Goal: Task Accomplishment & Management: Manage account settings

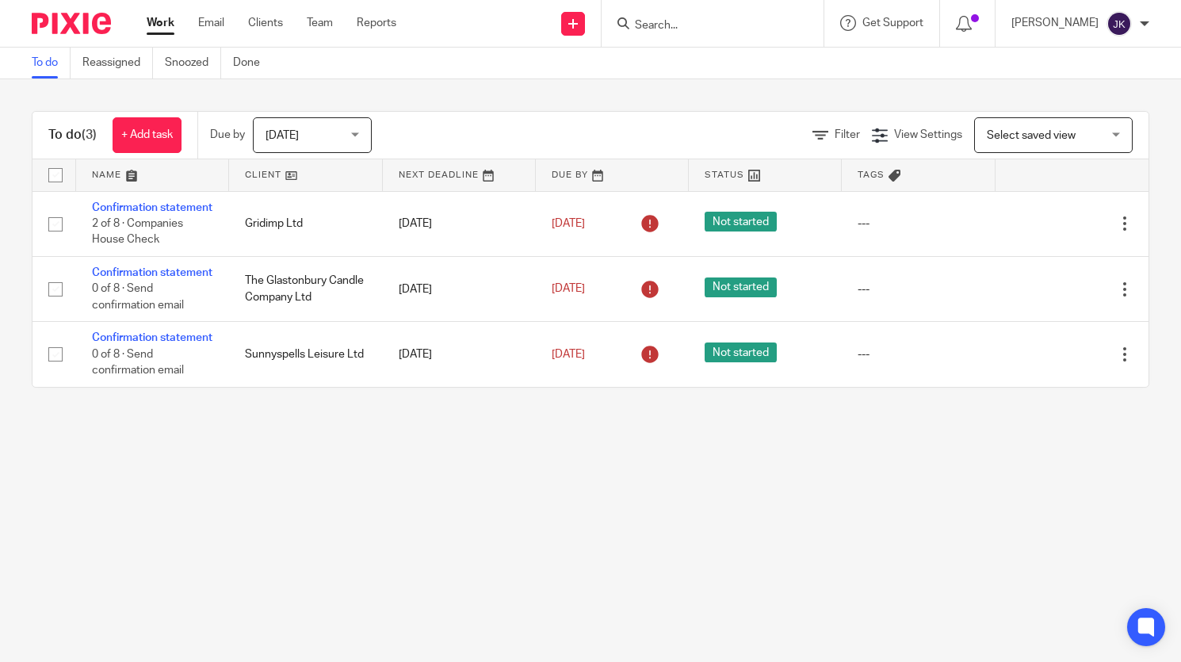
click at [323, 136] on span "Today" at bounding box center [307, 134] width 84 height 33
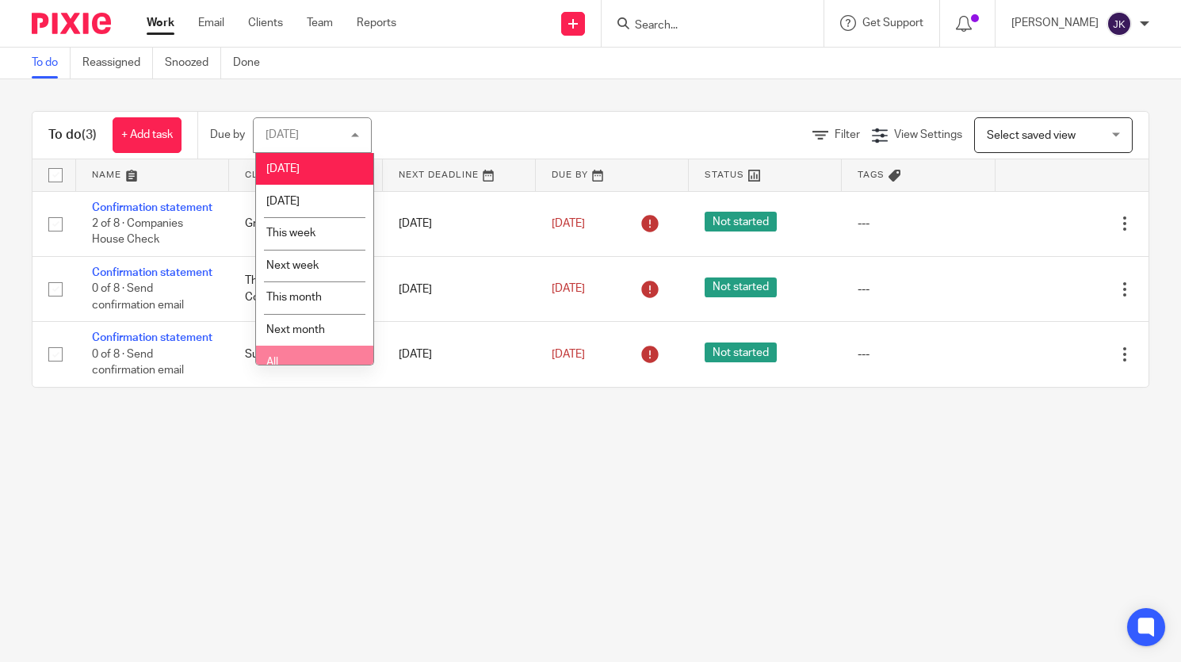
click at [277, 359] on span "All" at bounding box center [272, 362] width 12 height 11
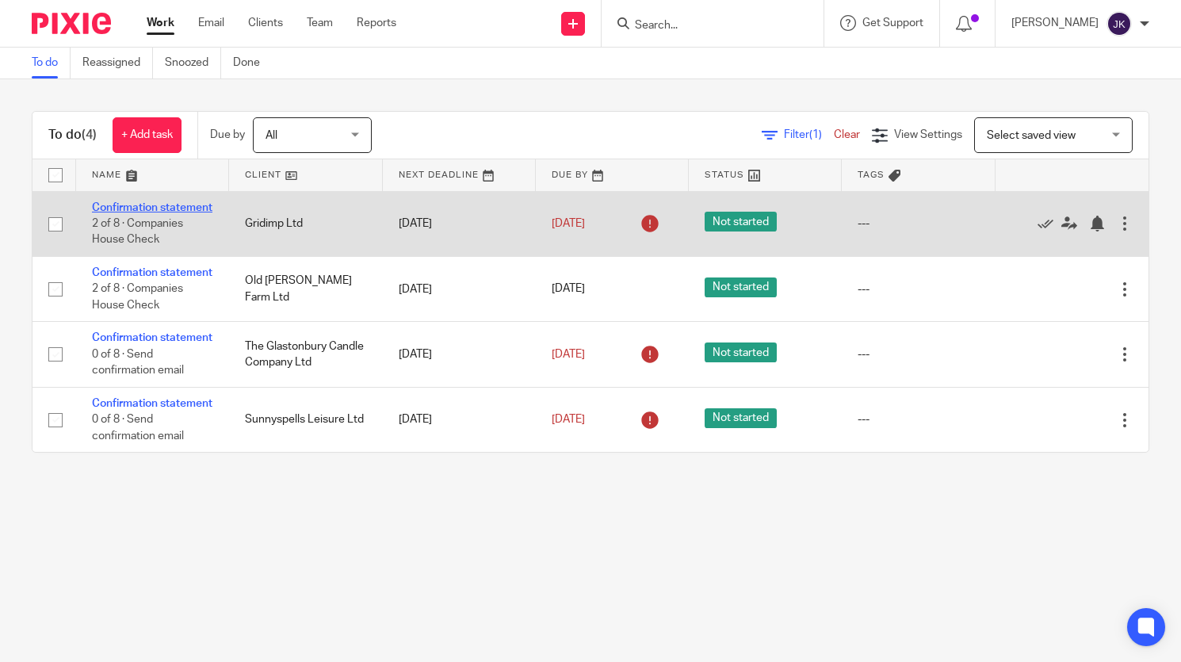
click at [141, 208] on link "Confirmation statement" at bounding box center [152, 207] width 120 height 11
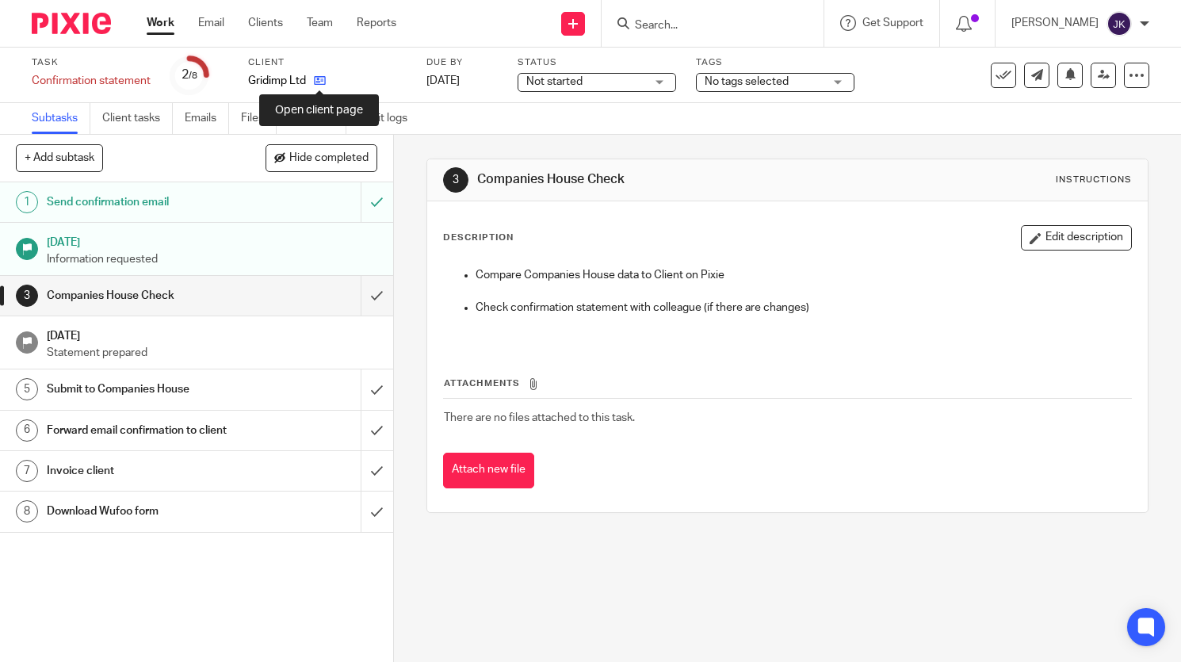
click at [320, 83] on icon at bounding box center [320, 80] width 12 height 12
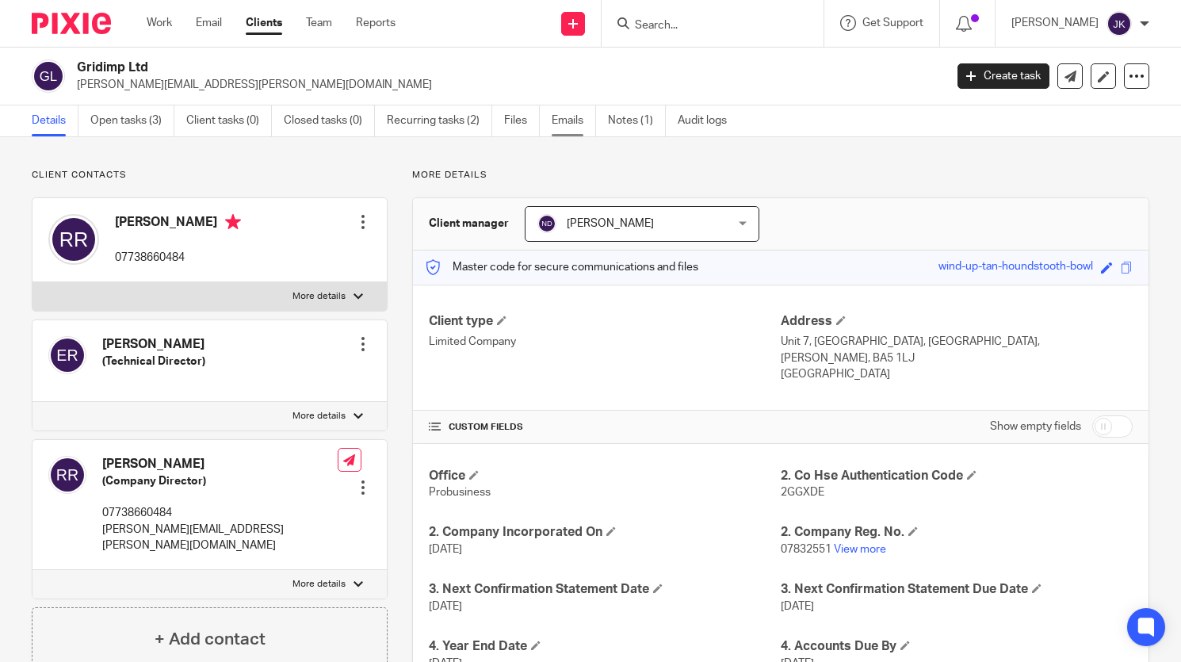
click at [580, 128] on link "Emails" at bounding box center [574, 120] width 44 height 31
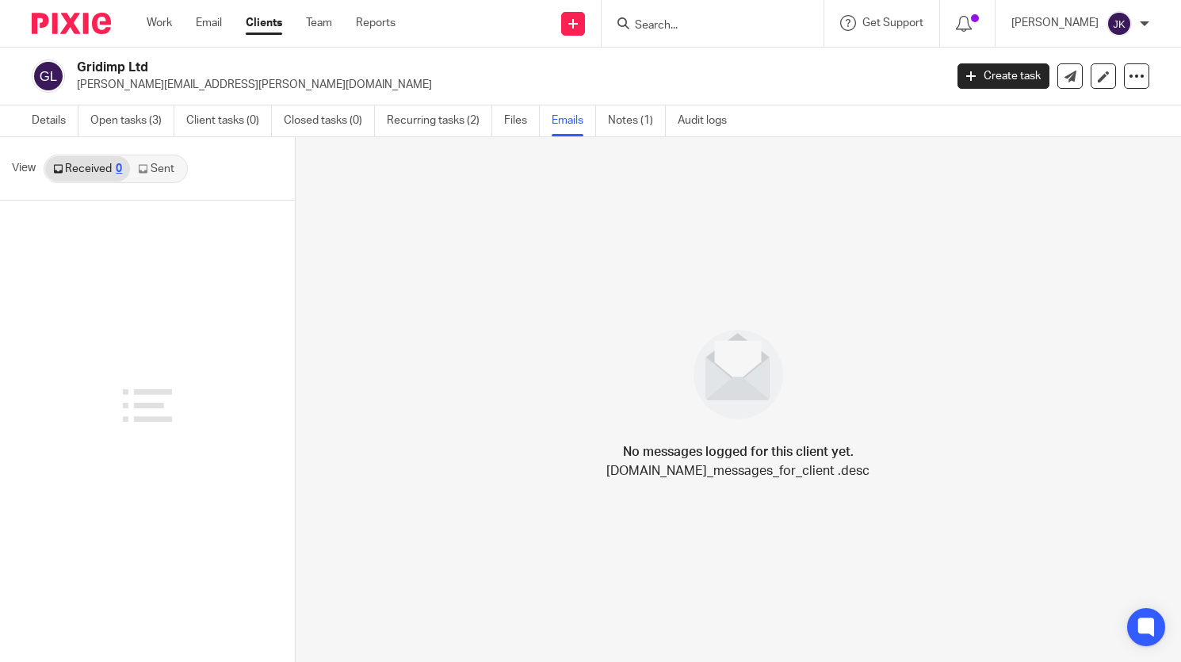
click at [166, 180] on link "Sent" at bounding box center [157, 168] width 55 height 25
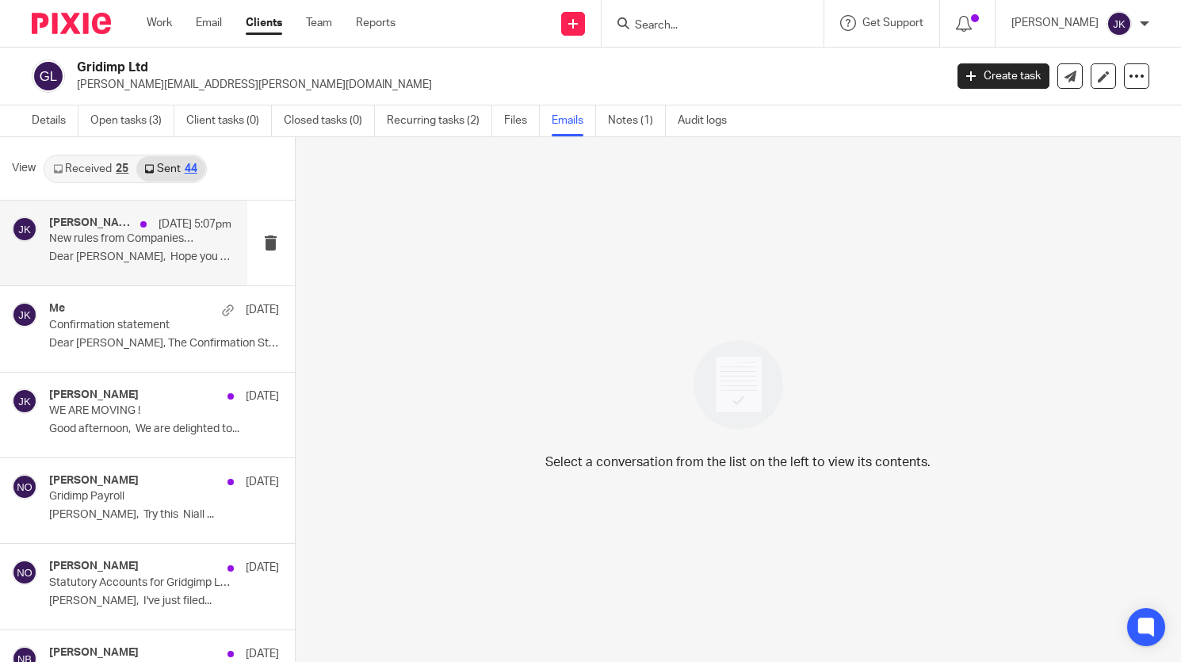
click at [147, 264] on p "Dear Rosie, Hope you are well. ..." at bounding box center [140, 256] width 182 height 13
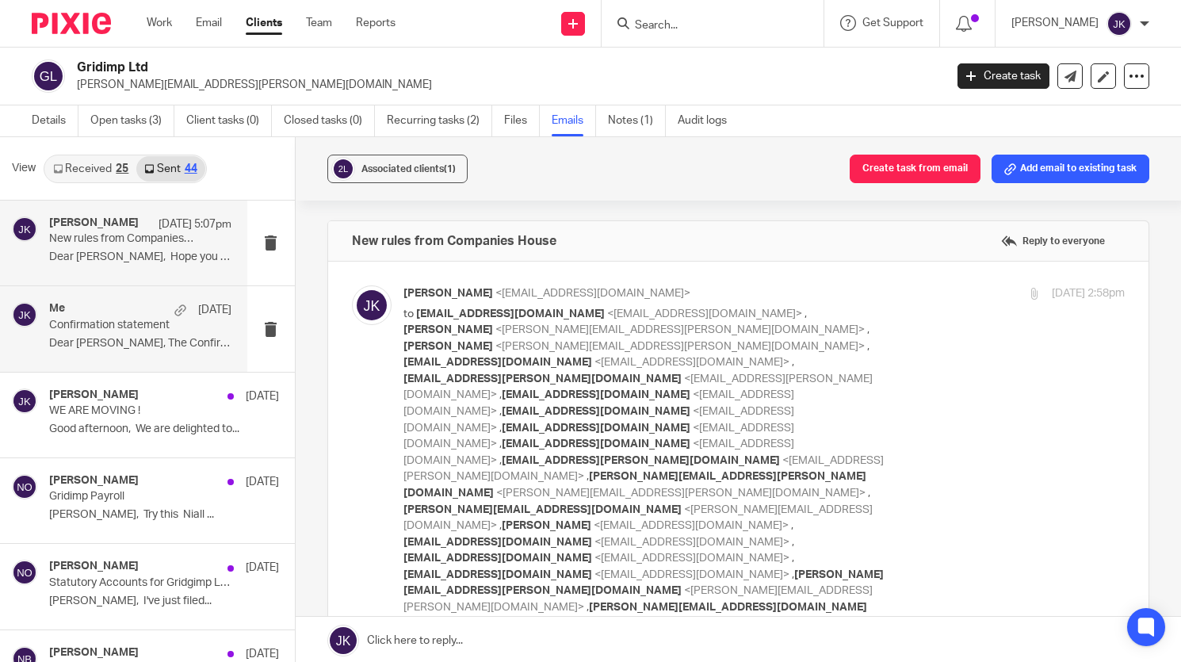
click at [97, 300] on div "Me 7 Oct Confirmation statement Dear Richard, The Confirmation Statement..." at bounding box center [123, 328] width 247 height 85
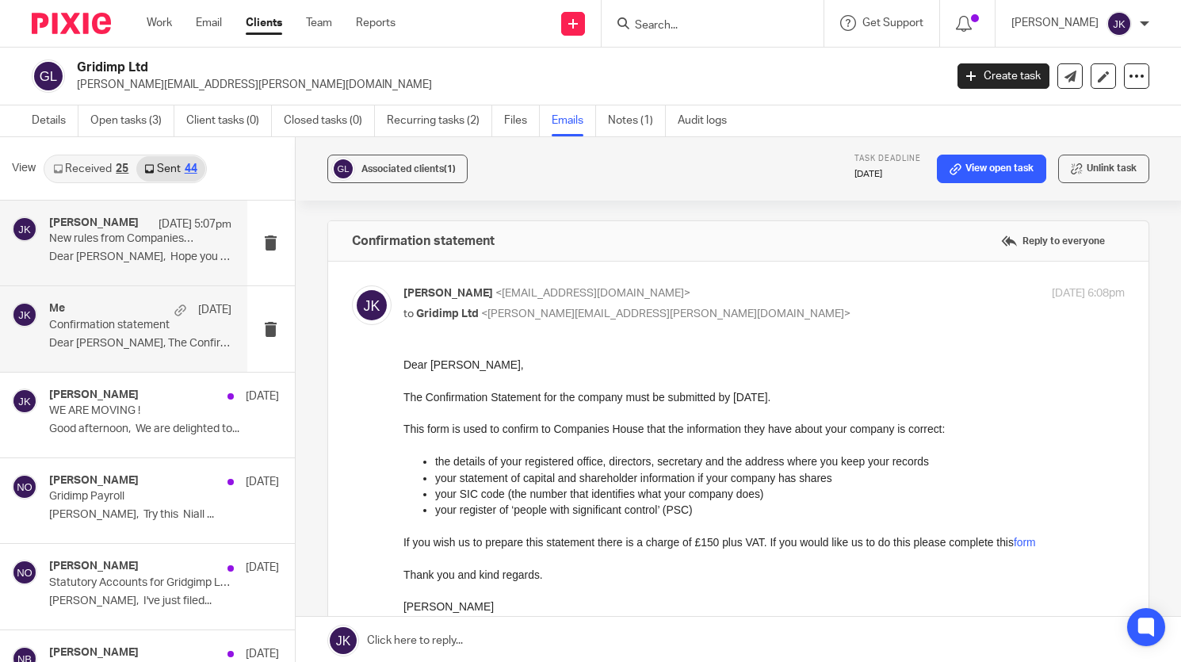
click at [129, 251] on p "Dear Rosie, Hope you are well. ..." at bounding box center [140, 256] width 182 height 13
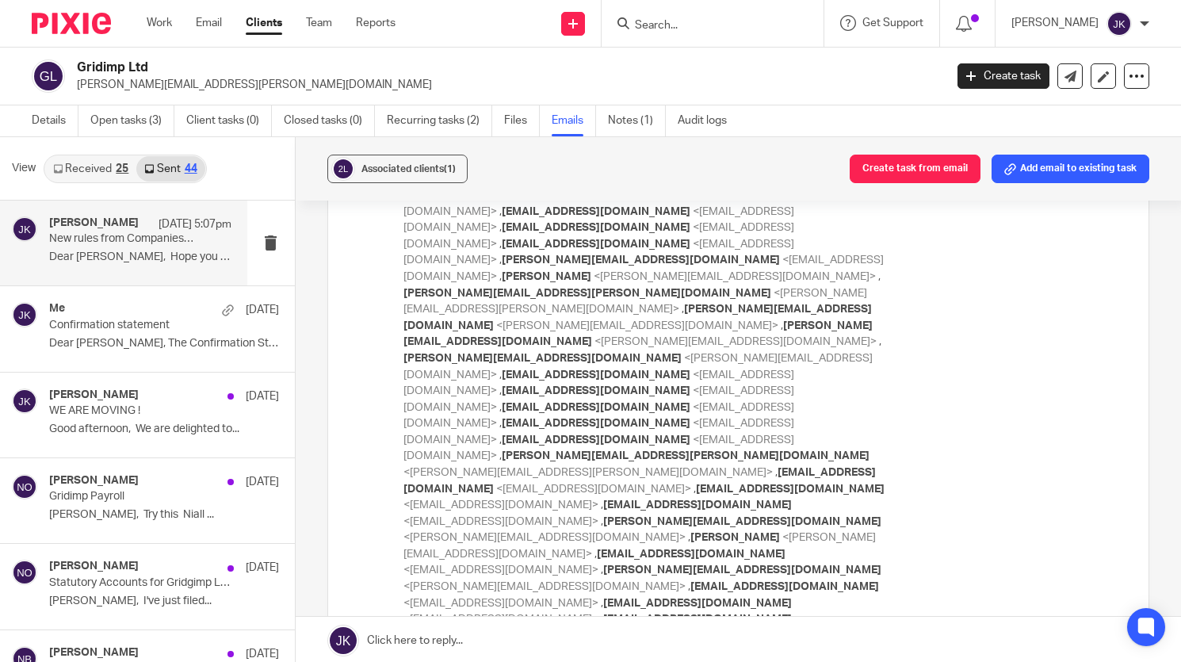
scroll to position [1506, 0]
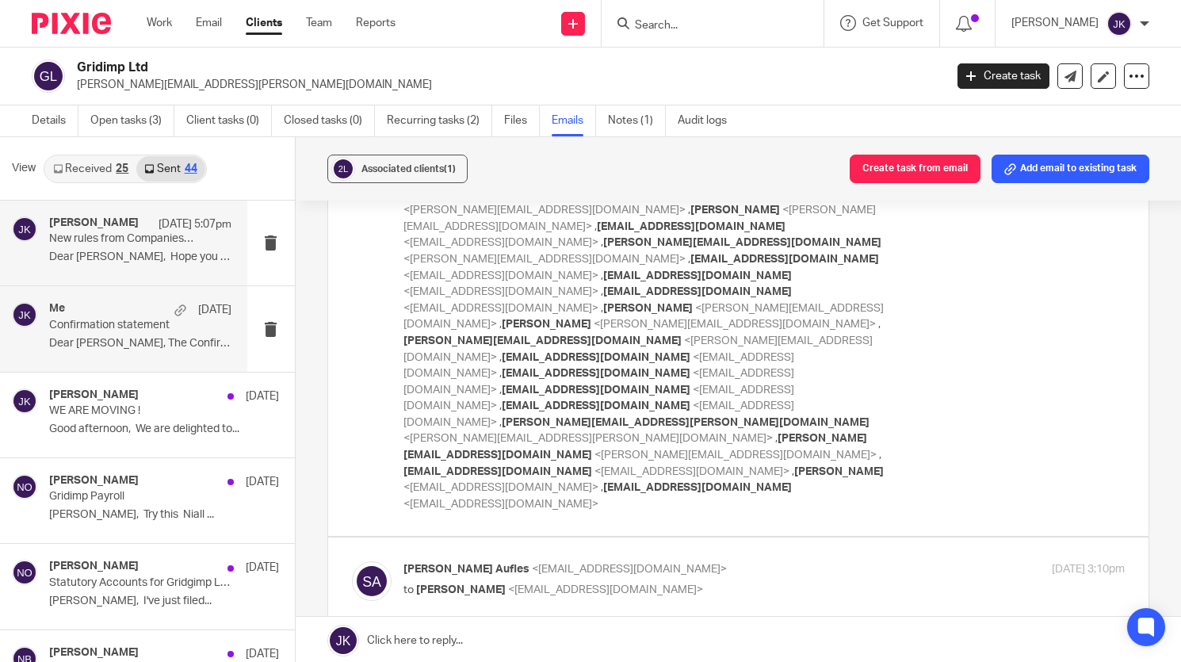
click at [105, 314] on div "Me 7 Oct" at bounding box center [140, 310] width 182 height 16
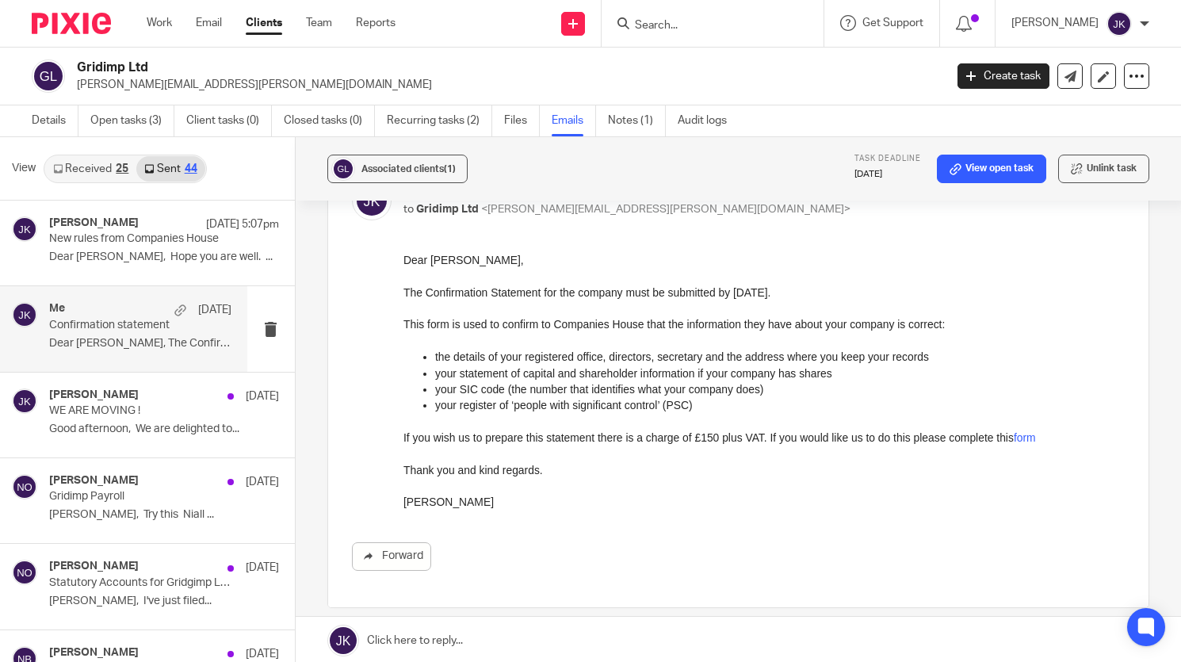
scroll to position [79, 0]
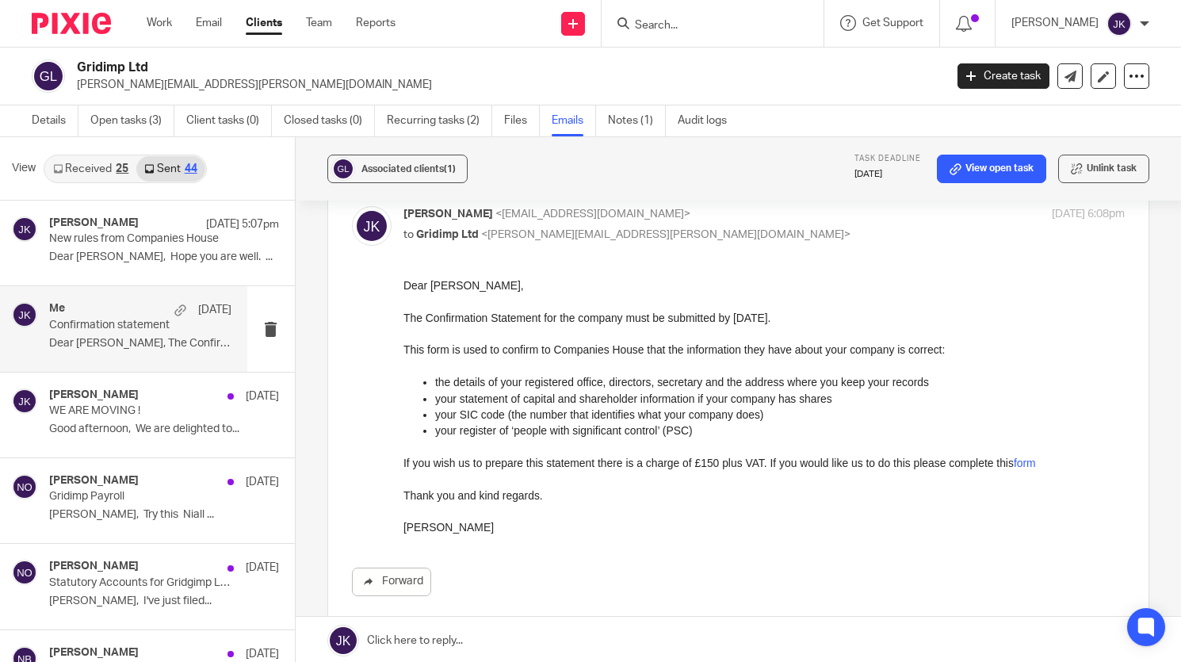
click at [423, 644] on link at bounding box center [739, 641] width 886 height 48
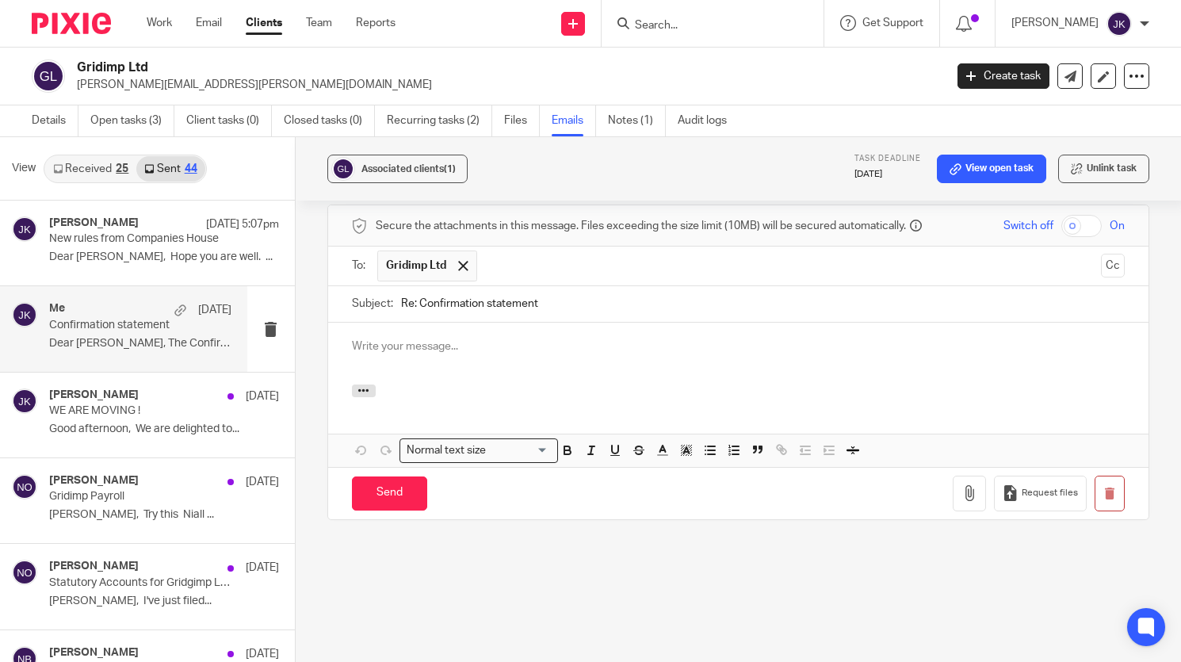
scroll to position [0, 0]
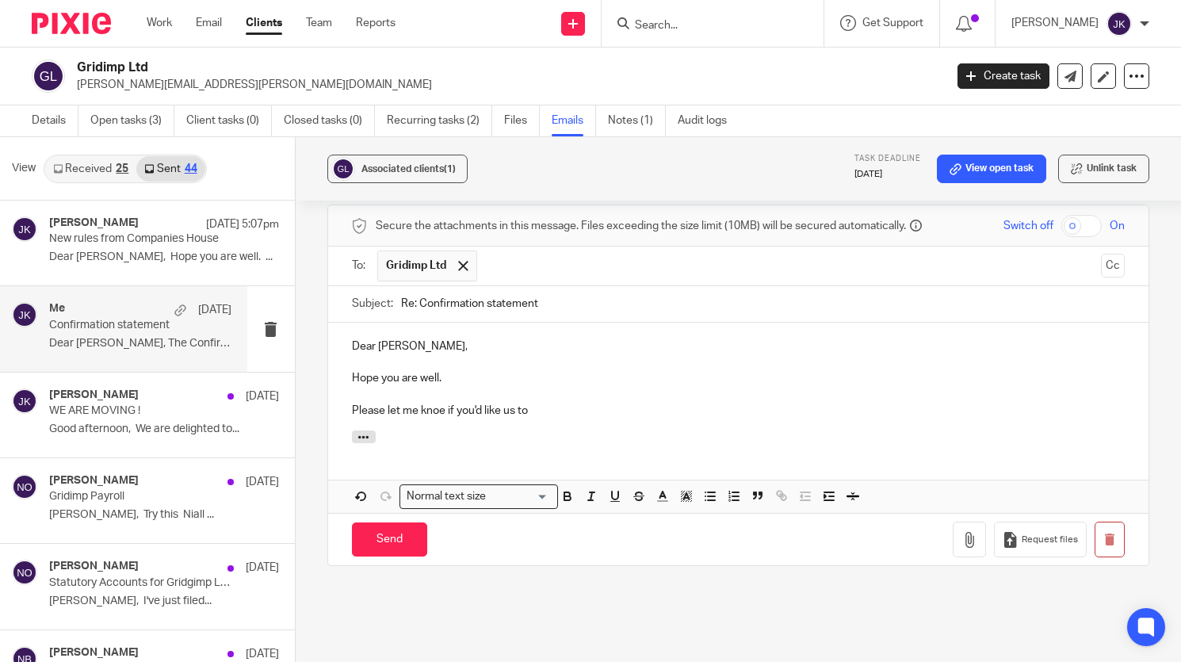
click at [441, 411] on p "Please let me knoe if you'd like us to" at bounding box center [738, 411] width 773 height 16
click at [544, 414] on p "Please let me know if you'd like us to" at bounding box center [738, 411] width 773 height 16
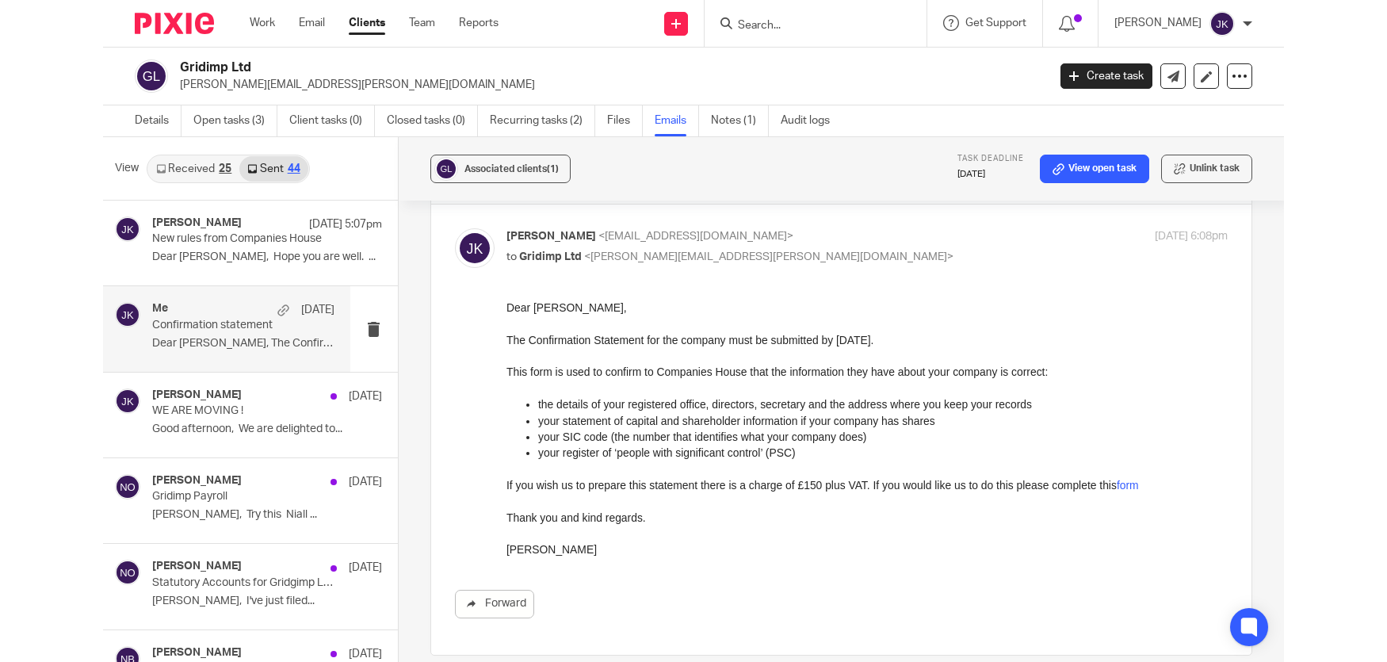
scroll to position [56, 0]
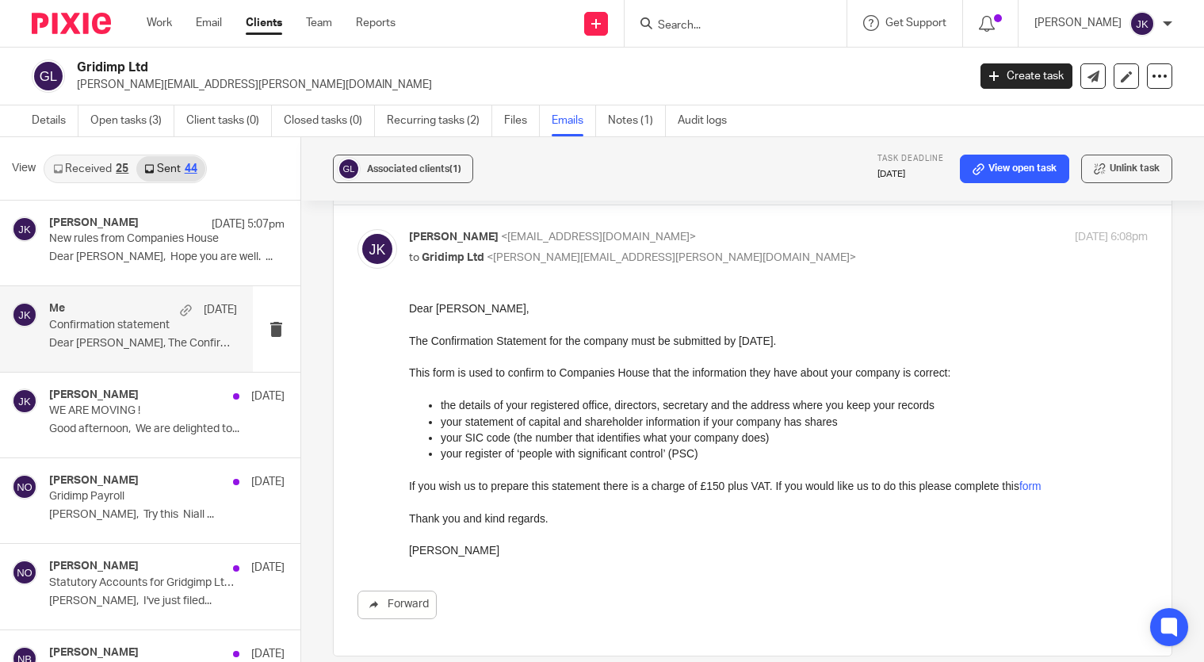
click at [661, 21] on input "Search" at bounding box center [727, 26] width 143 height 14
type input "v"
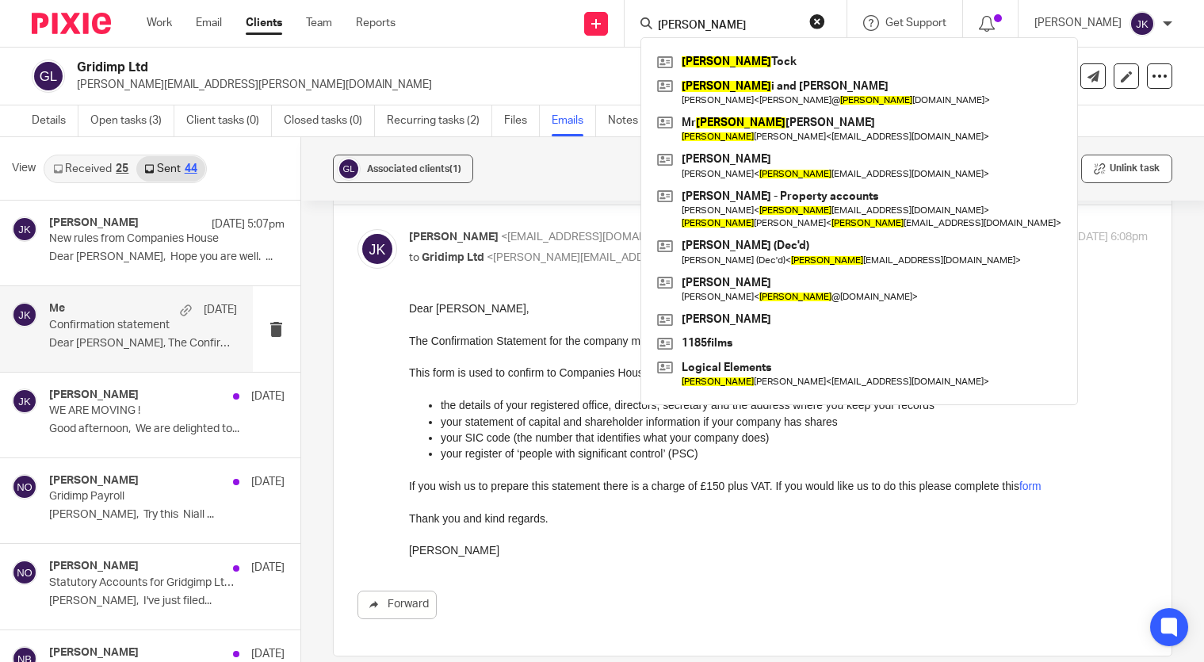
type input "nick"
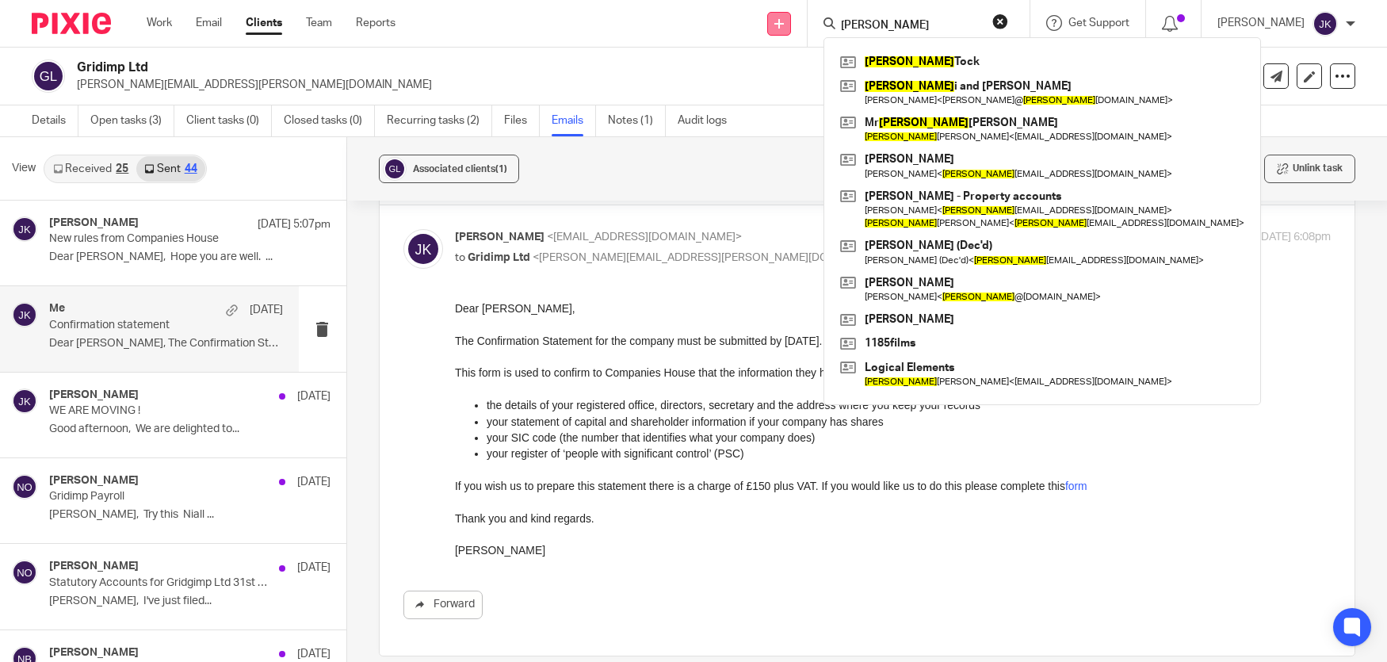
drag, startPoint x: 876, startPoint y: 24, endPoint x: 762, endPoint y: 20, distance: 113.4
click at [762, 20] on div "Send new email Create task Add client nick Nick Tock Nick i and Jon Jonathan We…" at bounding box center [903, 23] width 968 height 47
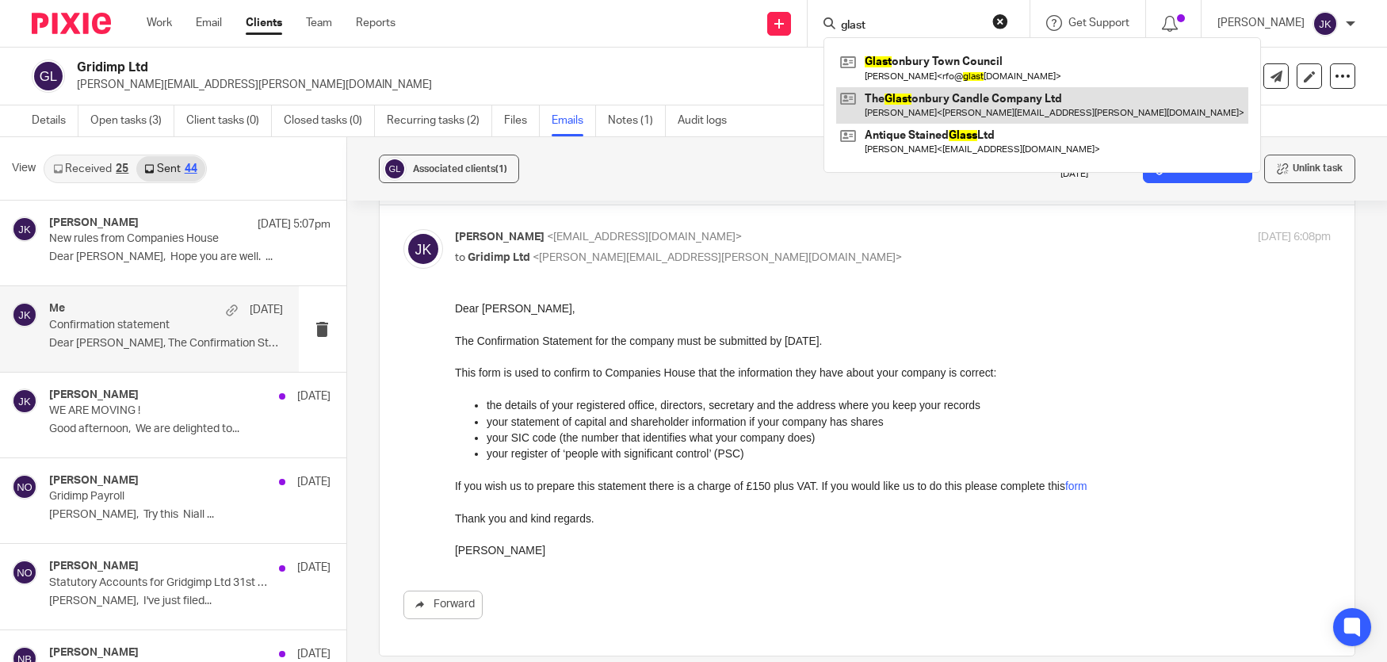
type input "glast"
click at [920, 98] on link at bounding box center [1042, 105] width 412 height 36
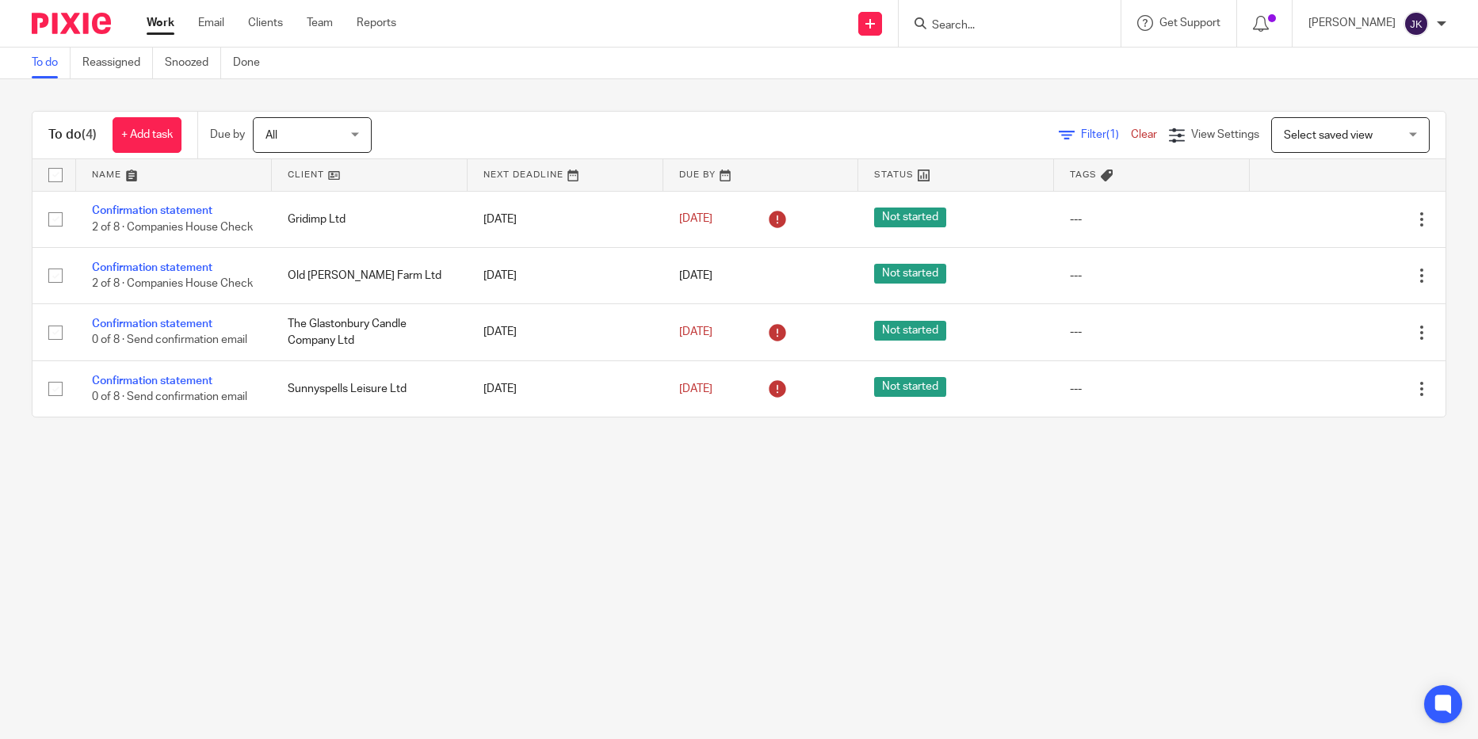
click at [945, 21] on input "Search" at bounding box center [1001, 26] width 143 height 14
type input "natural"
drag, startPoint x: 966, startPoint y: 27, endPoint x: 873, endPoint y: 10, distance: 94.2
click at [873, 10] on div "Send new email Create task Add client natural Natural Education Works C.I.C. Ge…" at bounding box center [949, 23] width 1058 height 47
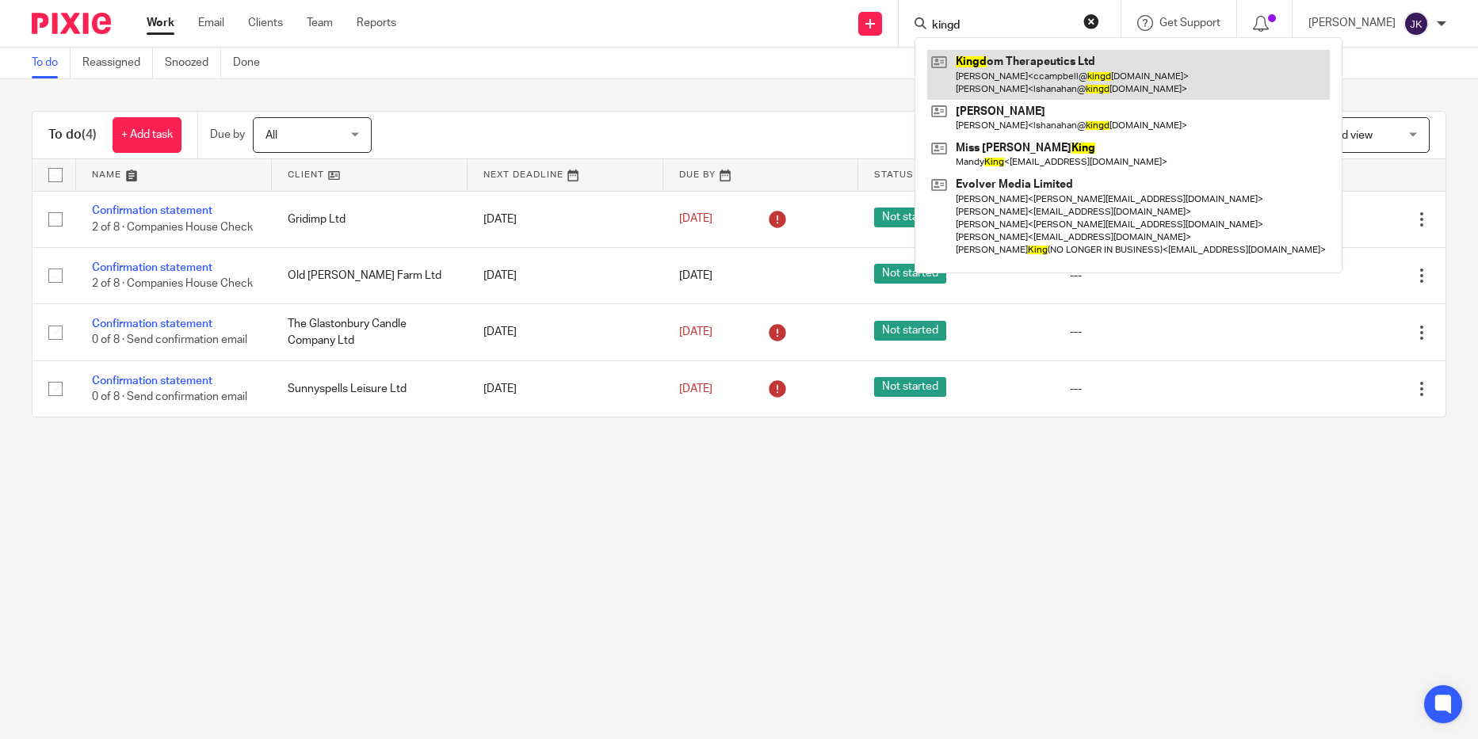
type input "kingd"
click at [967, 76] on link at bounding box center [1128, 74] width 403 height 49
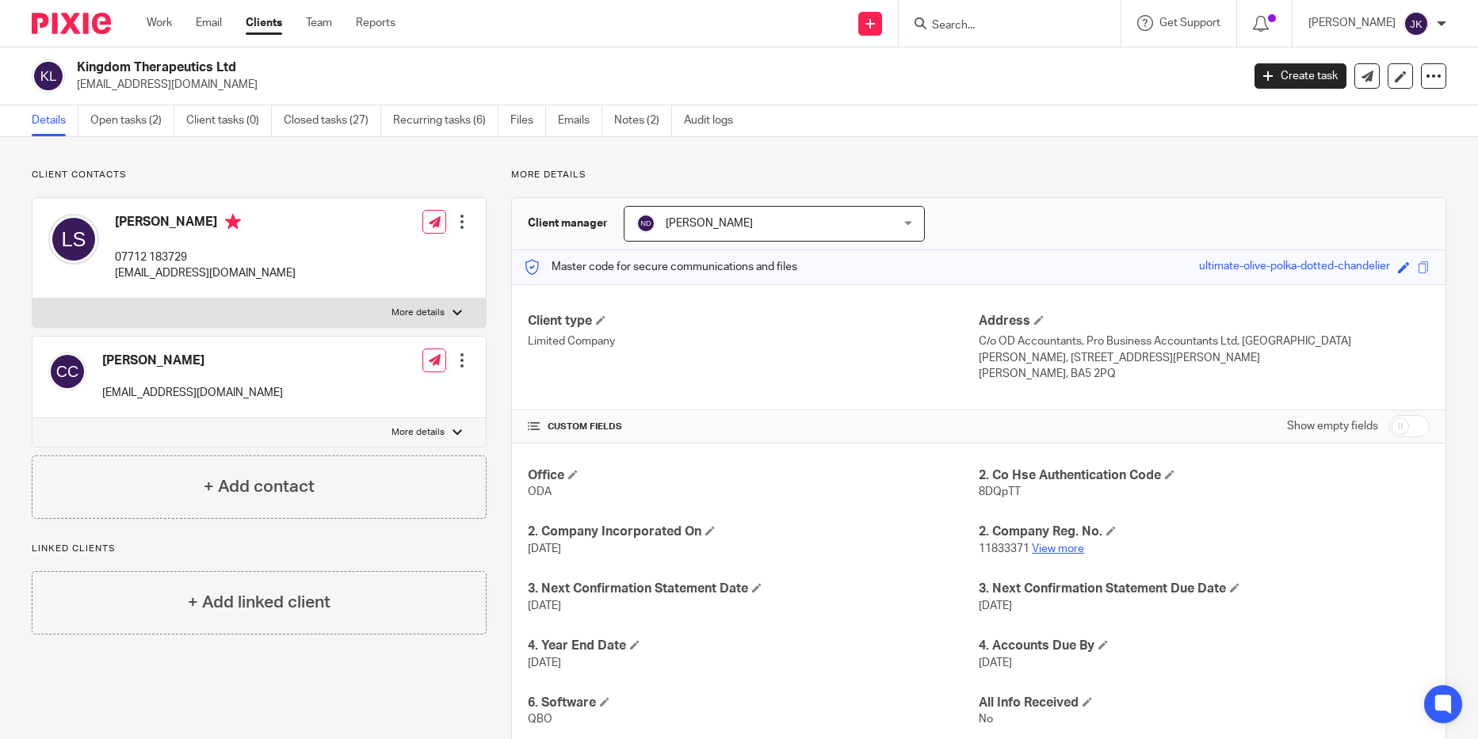
click at [1064, 544] on link "View more" at bounding box center [1058, 549] width 52 height 11
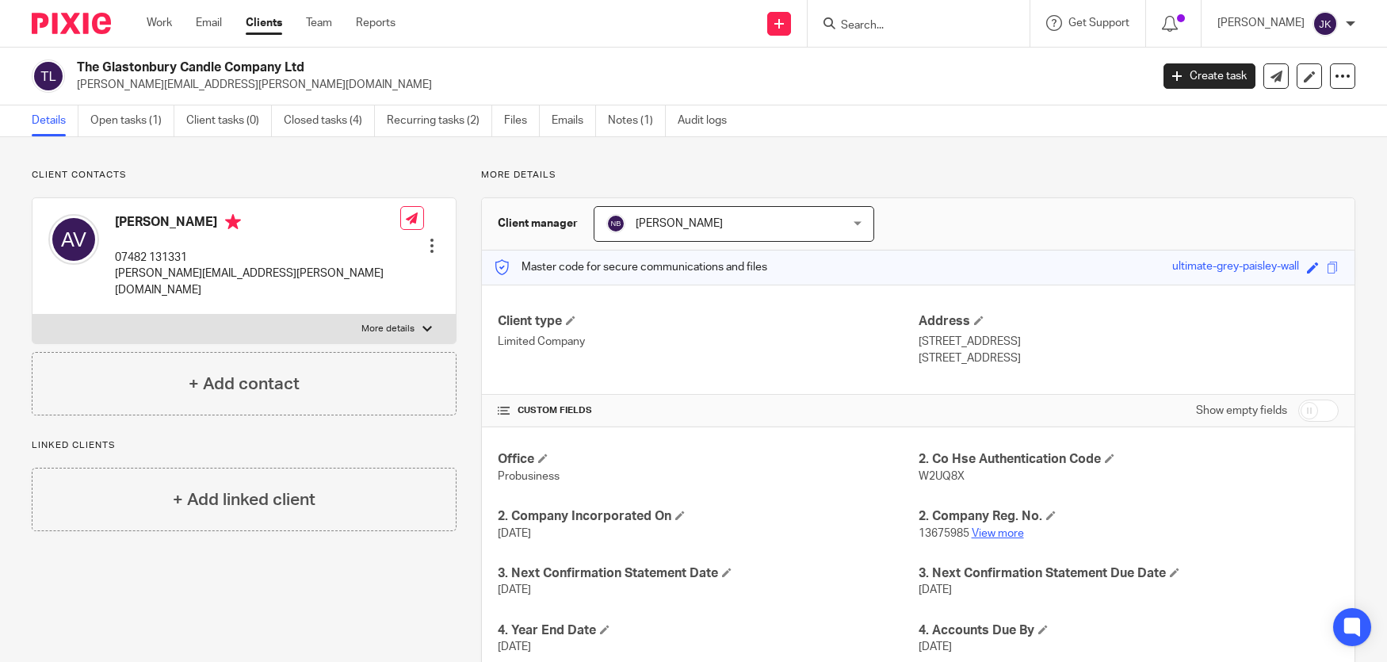
click at [999, 530] on link "View more" at bounding box center [998, 533] width 52 height 11
click at [912, 35] on div at bounding box center [919, 23] width 222 height 47
click at [896, 27] on input "Search" at bounding box center [910, 26] width 143 height 14
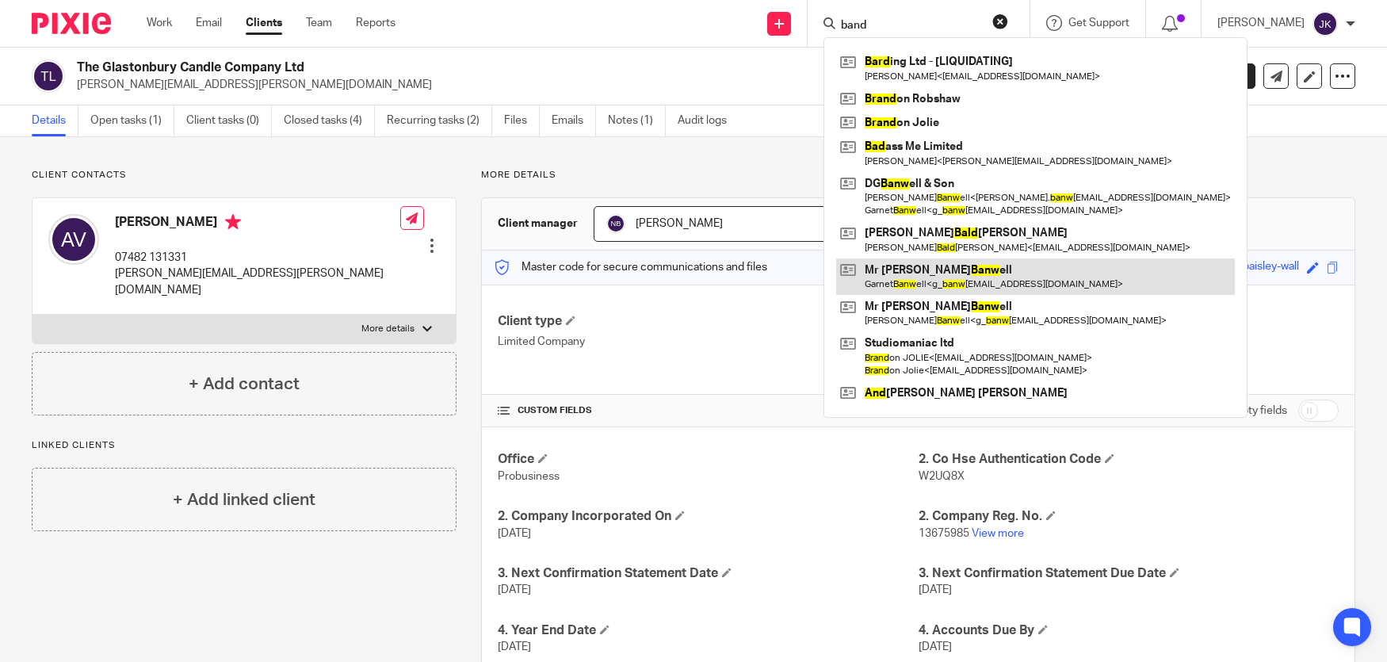
type input "band"
click at [907, 271] on link at bounding box center [1035, 276] width 399 height 36
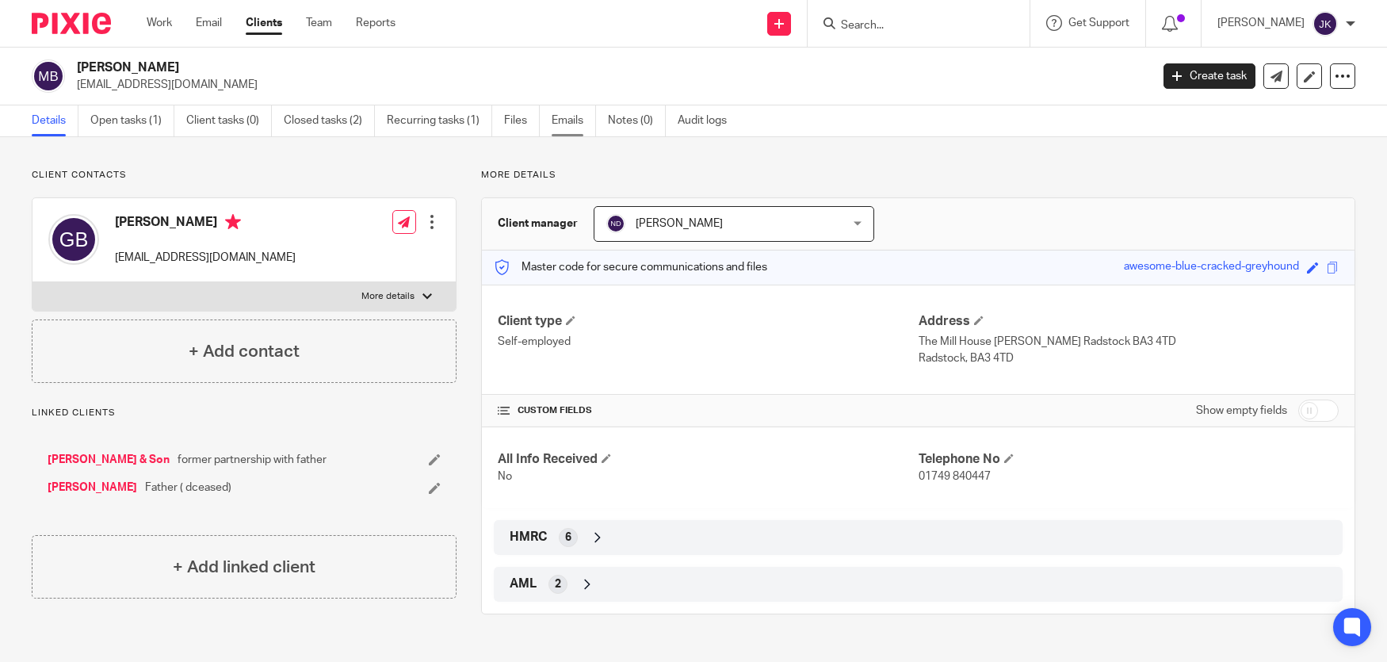
click at [590, 109] on link "Emails" at bounding box center [574, 120] width 44 height 31
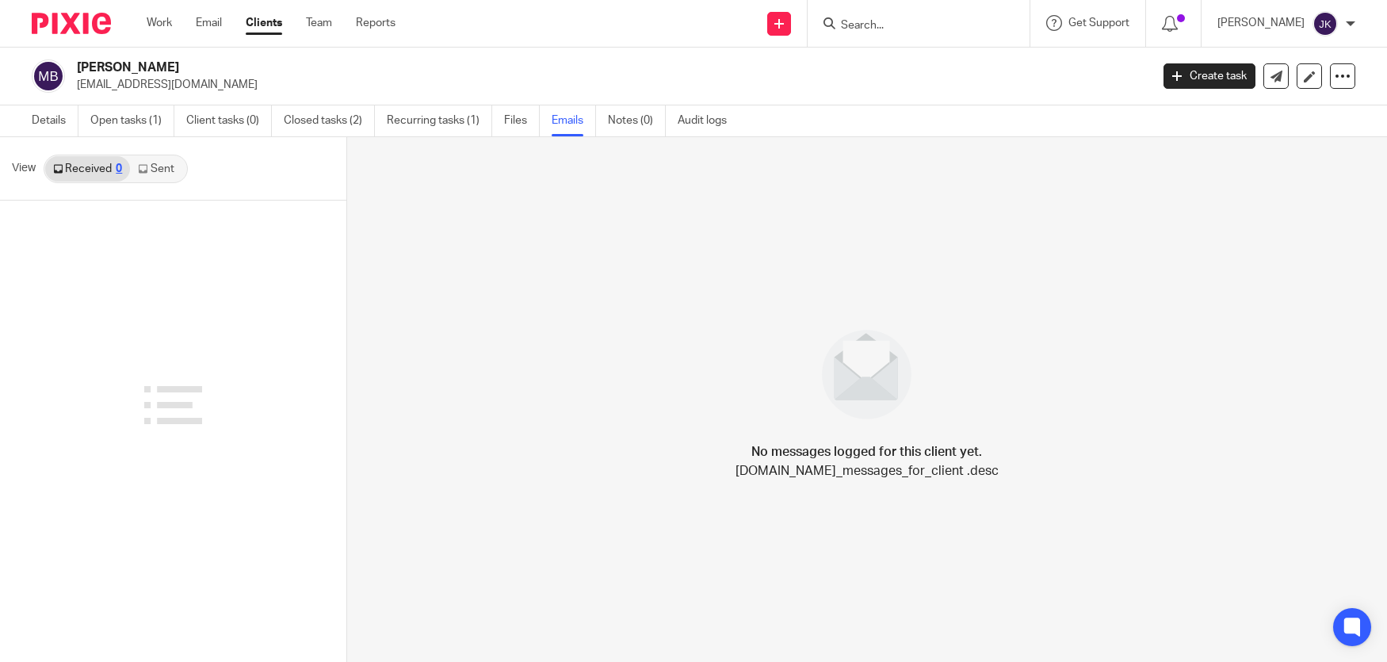
click at [146, 169] on icon at bounding box center [143, 169] width 10 height 10
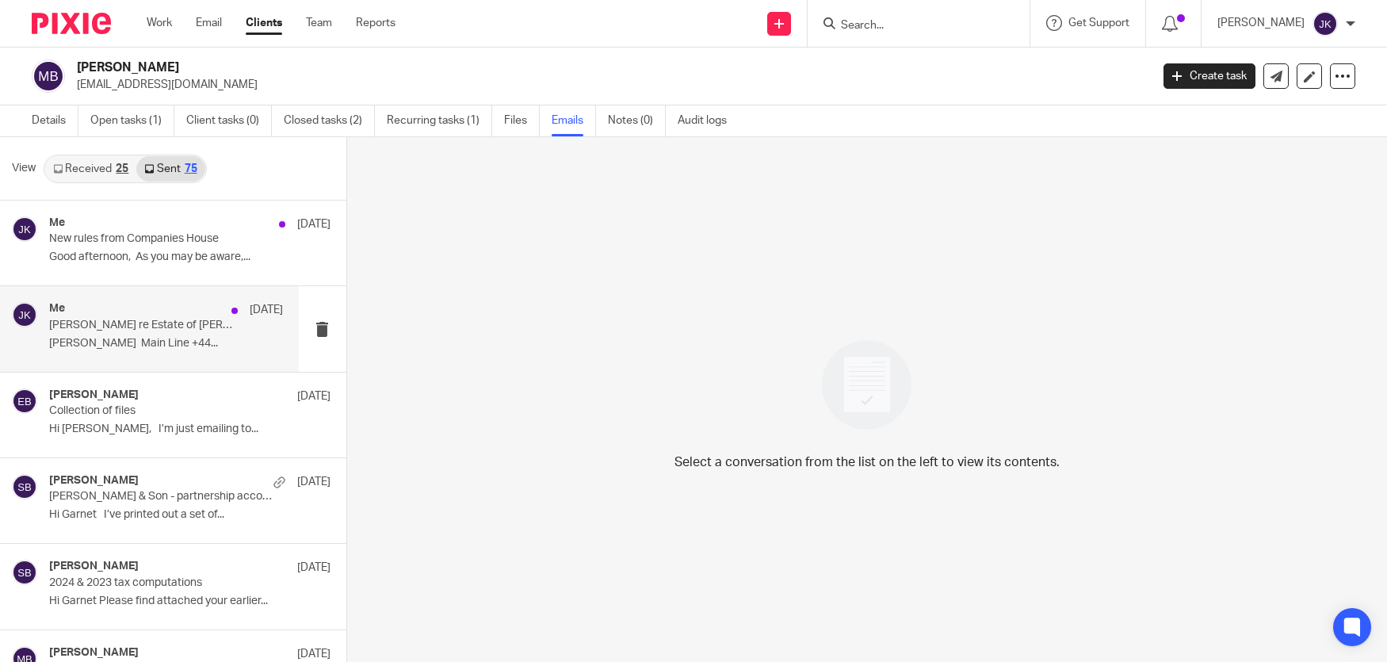
click at [143, 352] on div "Me 3 Oct Garnet Banwell re Estate of Clarence Basil Banwell Decd Ref Mogers Dre…" at bounding box center [166, 328] width 234 height 53
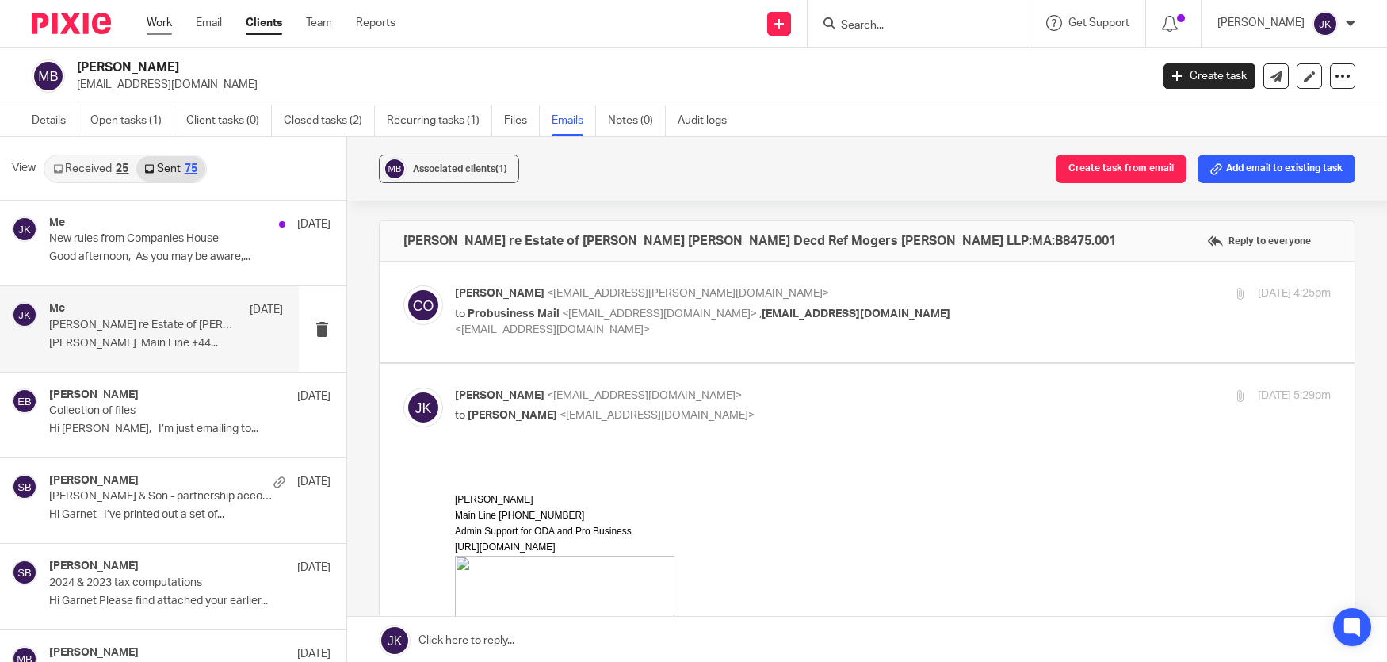
click at [168, 19] on link "Work" at bounding box center [159, 23] width 25 height 16
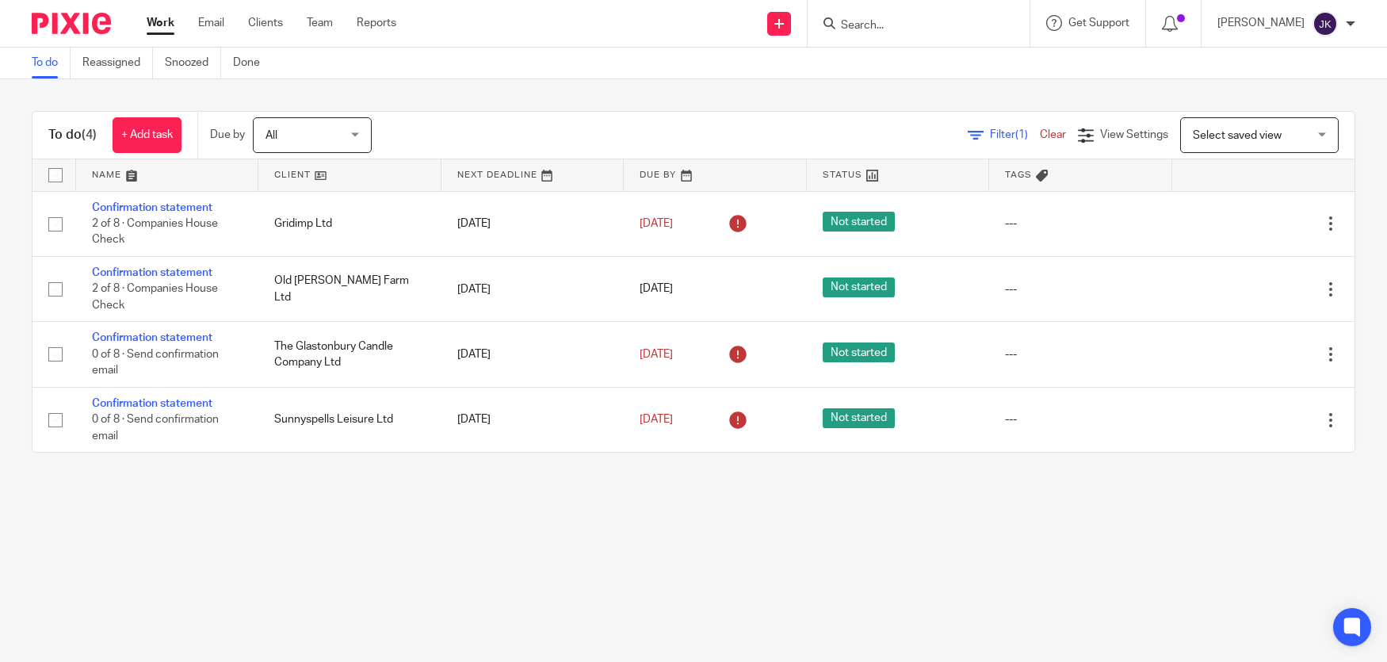
click at [831, 579] on main "To do Reassigned Snoozed Done To do (4) + Add task Due by All All [DATE] [DATE]…" at bounding box center [693, 331] width 1387 height 662
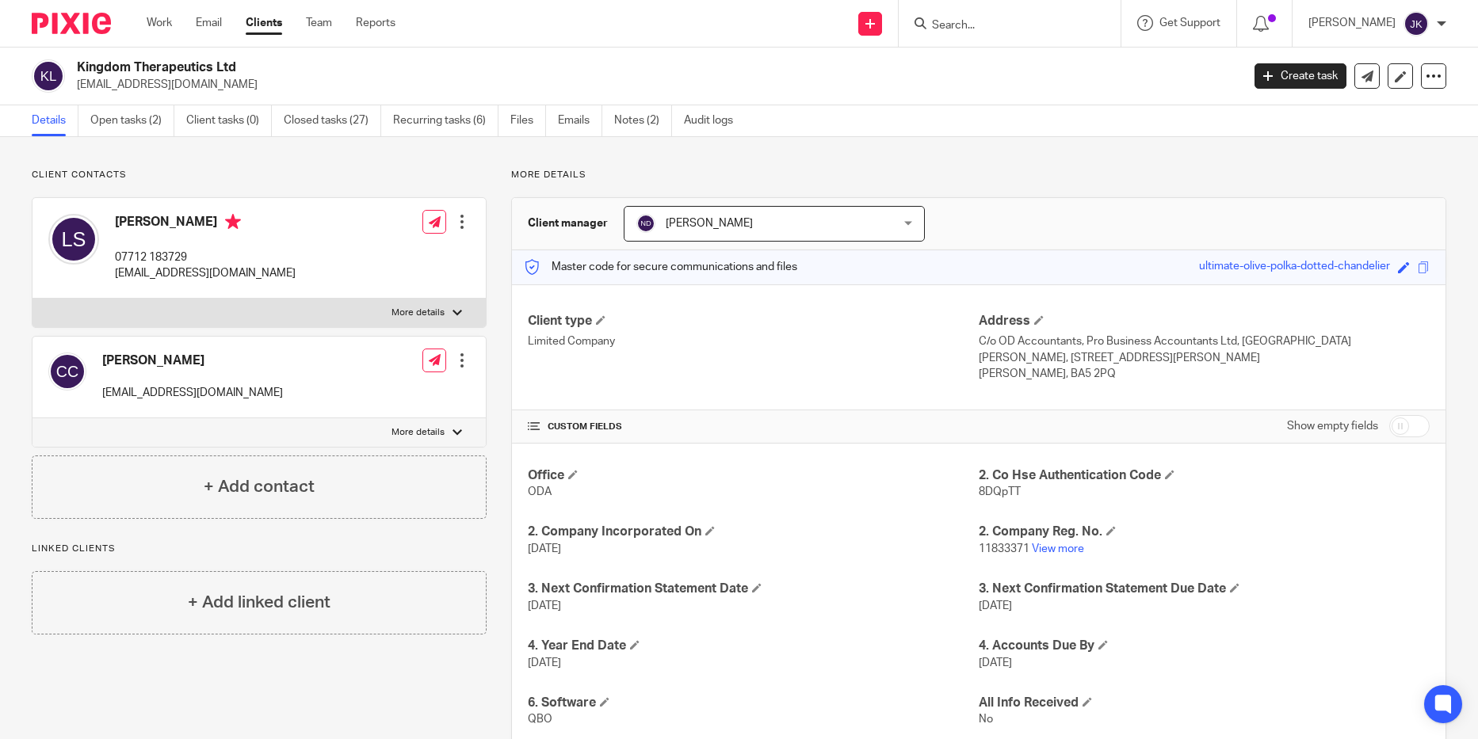
click at [958, 22] on input "Search" at bounding box center [1001, 26] width 143 height 14
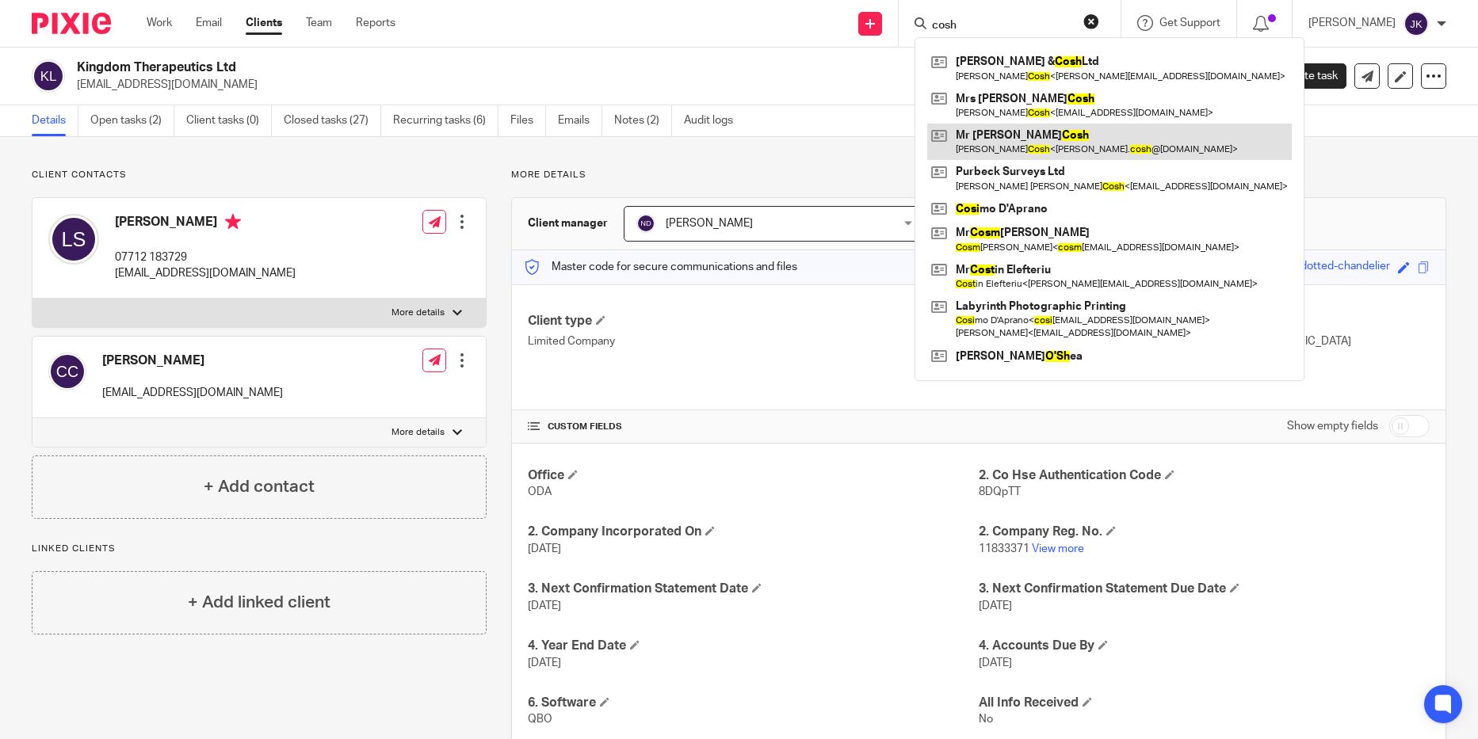
type input "cosh"
click at [992, 139] on link at bounding box center [1109, 142] width 365 height 36
